Goal: Task Accomplishment & Management: Complete application form

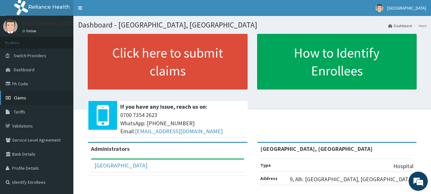
click at [21, 97] on span "Claims" at bounding box center [20, 98] width 12 height 6
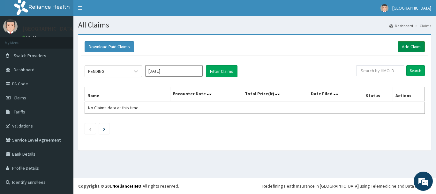
click at [417, 45] on link "Add Claim" at bounding box center [411, 46] width 27 height 11
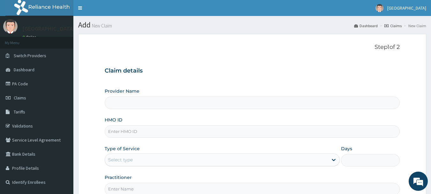
type input "[GEOGRAPHIC_DATA], [GEOGRAPHIC_DATA]"
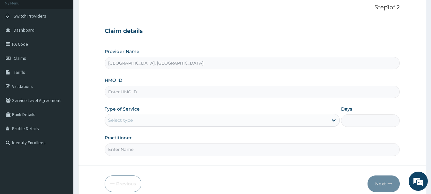
scroll to position [64, 0]
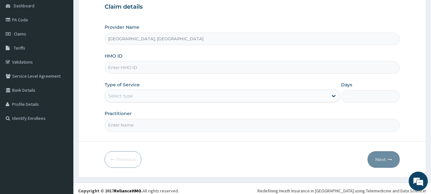
click at [140, 66] on input "HMO ID" at bounding box center [252, 67] width 295 height 12
type input "REV/10040/A"
click at [136, 93] on div "Select type" at bounding box center [216, 96] width 223 height 10
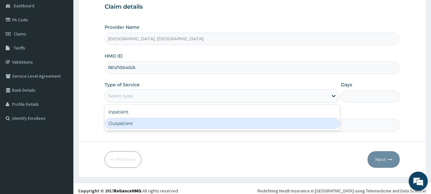
click at [122, 125] on div "Outpatient" at bounding box center [222, 122] width 235 height 11
type input "1"
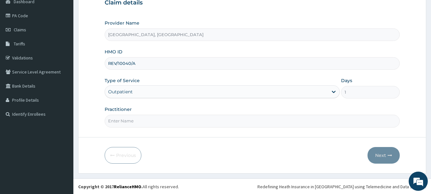
scroll to position [69, 0]
click at [121, 123] on input "Practitioner" at bounding box center [252, 120] width 295 height 12
type input "DR ALI"
click at [375, 154] on button "Next" at bounding box center [384, 154] width 32 height 17
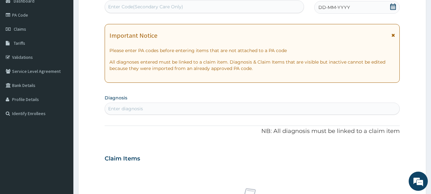
click at [207, 5] on div "Enter Code(Secondary Care Only)" at bounding box center [204, 7] width 199 height 10
type input "PA/7D0540"
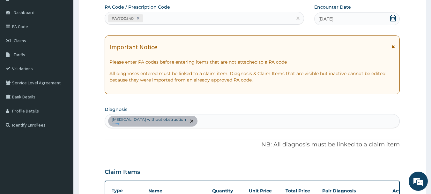
scroll to position [110, 0]
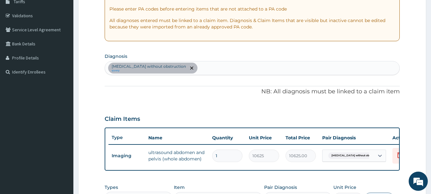
click at [211, 65] on div "Cholelithiasis without obstruction query" at bounding box center [252, 67] width 295 height 13
type input "UPPER RES"
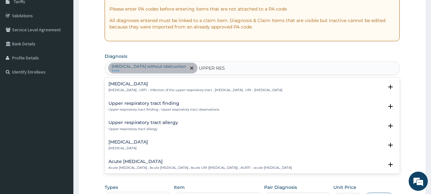
click at [126, 88] on p "Upper respiratory infection , URTI - Infection of the upper respiratory tract ,…" at bounding box center [195, 90] width 174 height 4
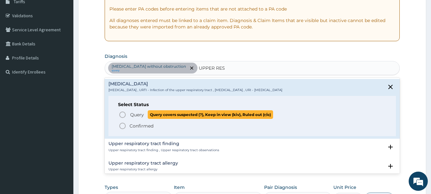
click at [138, 115] on span "Query" at bounding box center [137, 114] width 14 height 6
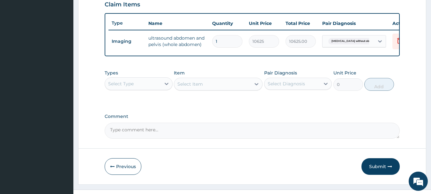
scroll to position [241, 0]
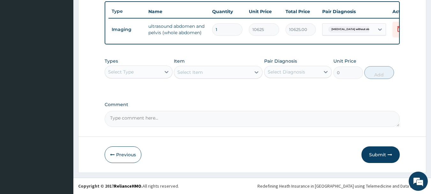
click at [146, 74] on div "Select Type" at bounding box center [133, 72] width 56 height 10
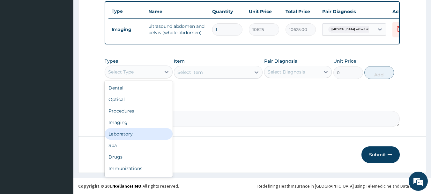
click at [125, 132] on div "Laboratory" at bounding box center [139, 133] width 68 height 11
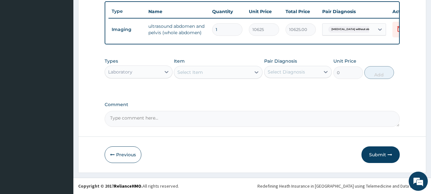
click at [219, 71] on div "Select Item" at bounding box center [212, 72] width 77 height 10
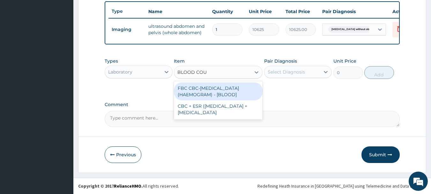
type input "BLOOD COUN"
click at [206, 90] on div "FBC CBC-COMPLETE BLOOD COUNT (HAEMOGRAM) - [BLOOD]" at bounding box center [218, 91] width 89 height 18
type input "5000"
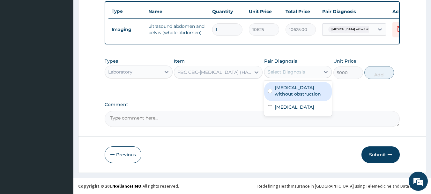
click at [289, 71] on div "Select Diagnosis" at bounding box center [286, 72] width 37 height 6
click at [291, 89] on label "Cholelithiasis without obstruction" at bounding box center [302, 90] width 54 height 13
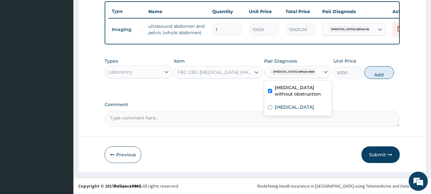
click at [291, 90] on label "Cholelithiasis without obstruction" at bounding box center [302, 90] width 54 height 13
checkbox input "false"
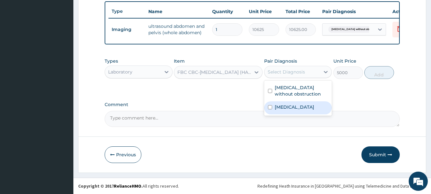
click at [289, 109] on label "Upper respiratory infection" at bounding box center [295, 107] width 40 height 6
checkbox input "true"
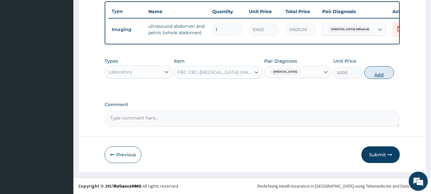
click at [382, 71] on button "Add" at bounding box center [379, 72] width 30 height 13
type input "0"
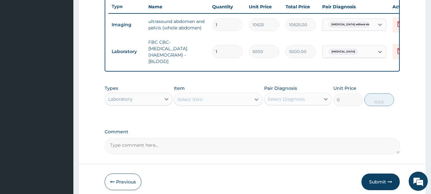
click at [146, 103] on div "Laboratory" at bounding box center [133, 99] width 56 height 10
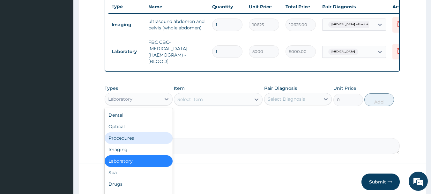
click at [123, 143] on div "Procedures" at bounding box center [139, 137] width 68 height 11
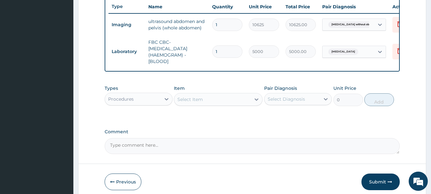
click at [215, 104] on div "Select Item" at bounding box center [212, 99] width 77 height 10
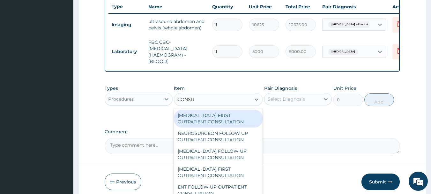
type input "CONSUL"
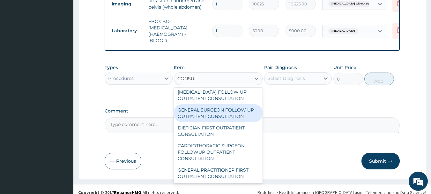
scroll to position [273, 0]
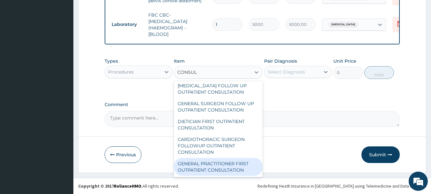
click at [219, 173] on div "GENERAL PRACTITIONER FIRST OUTPATIENT CONSULTATION" at bounding box center [218, 167] width 89 height 18
type input "3750"
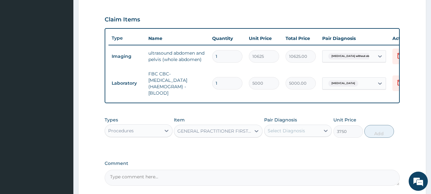
scroll to position [209, 0]
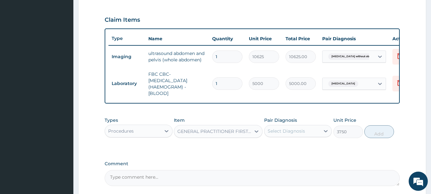
click at [308, 136] on div "Select Diagnosis" at bounding box center [293, 131] width 56 height 10
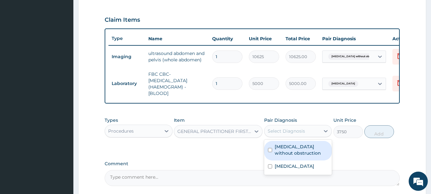
click at [294, 155] on label "Cholelithiasis without obstruction" at bounding box center [302, 149] width 54 height 13
checkbox input "true"
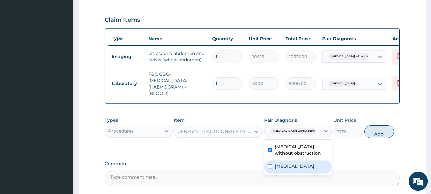
click at [288, 169] on label "Upper respiratory infection" at bounding box center [295, 166] width 40 height 6
checkbox input "true"
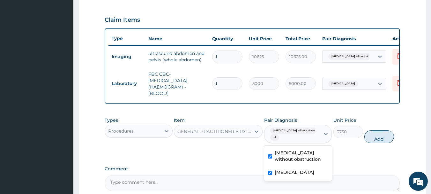
click at [373, 140] on button "Add" at bounding box center [379, 136] width 30 height 13
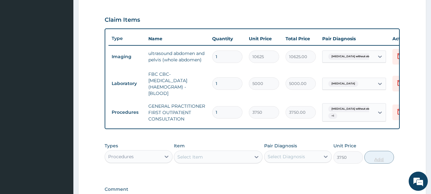
type input "0"
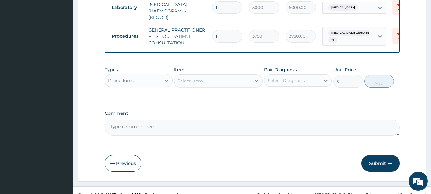
scroll to position [298, 0]
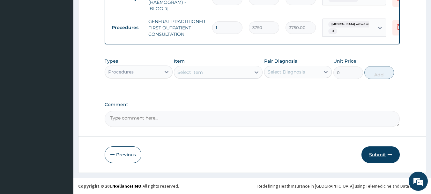
click at [375, 154] on button "Submit" at bounding box center [381, 154] width 38 height 17
